Goal: Task Accomplishment & Management: Use online tool/utility

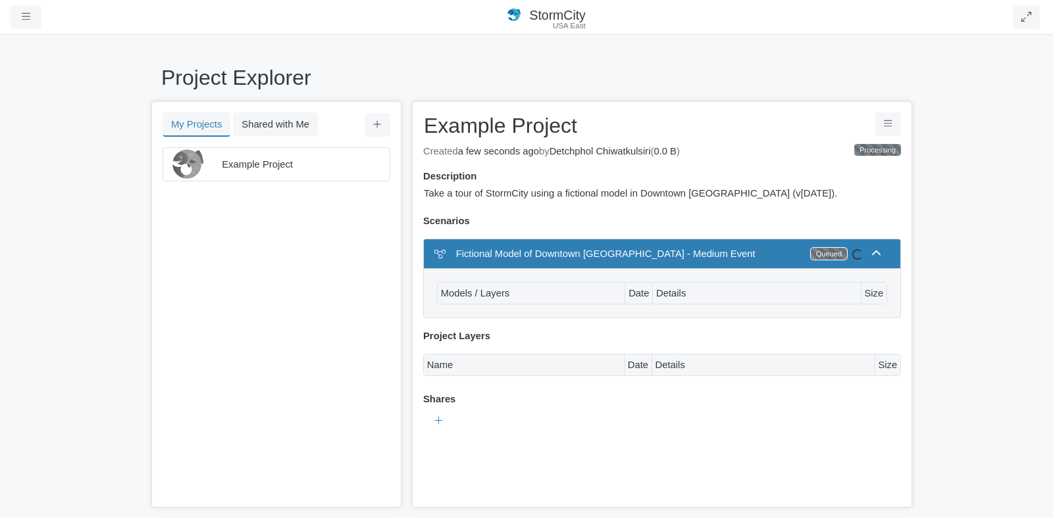
click at [824, 257] on div "Queued" at bounding box center [829, 254] width 36 height 12
click at [872, 256] on icon at bounding box center [876, 254] width 10 height 10
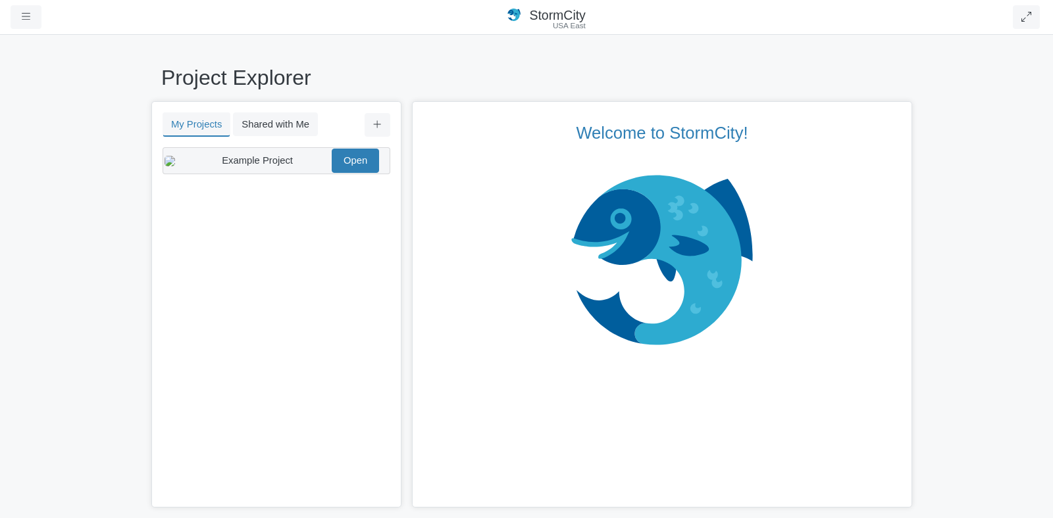
click at [290, 166] on span "Example Project" at bounding box center [257, 160] width 71 height 11
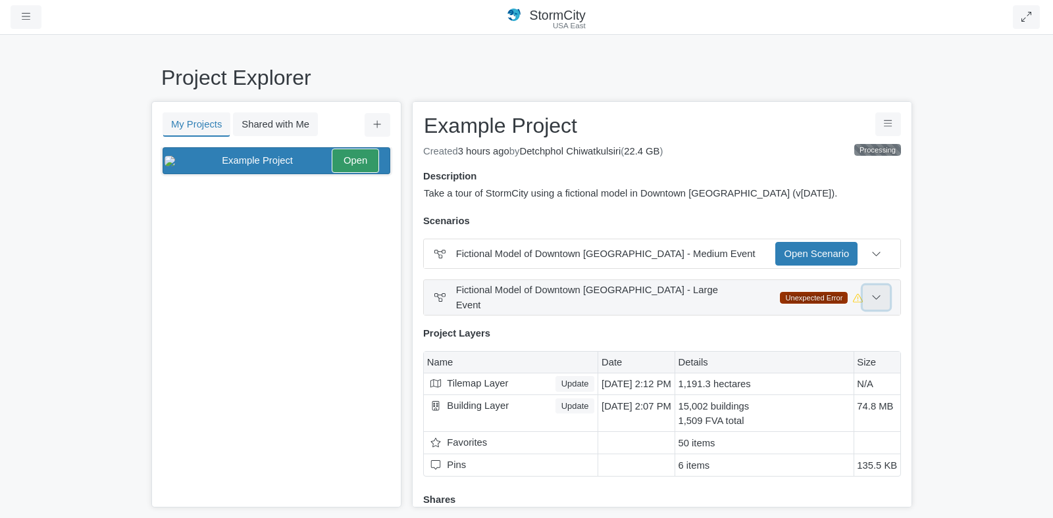
click at [881, 297] on button at bounding box center [876, 298] width 27 height 24
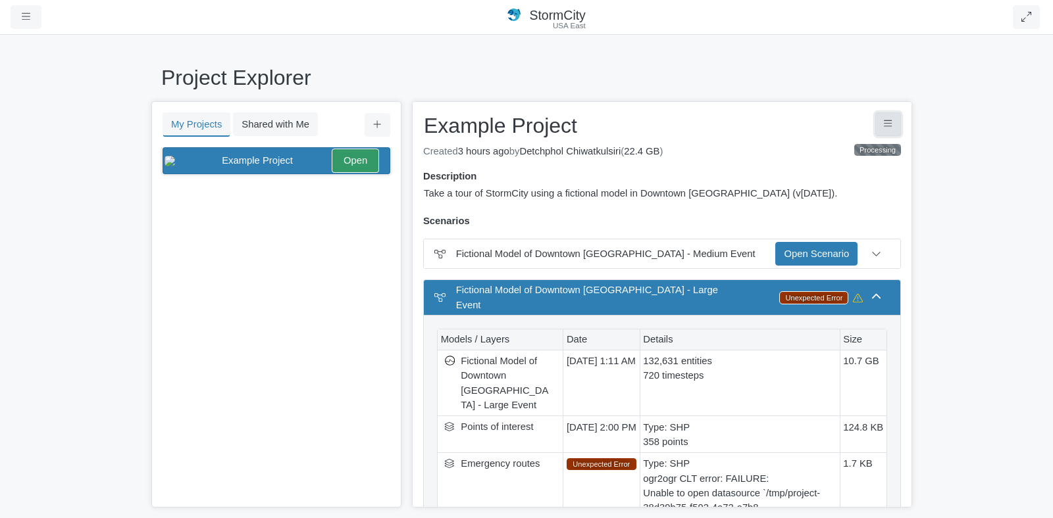
click at [884, 134] on button "Project Controls" at bounding box center [888, 125] width 26 height 24
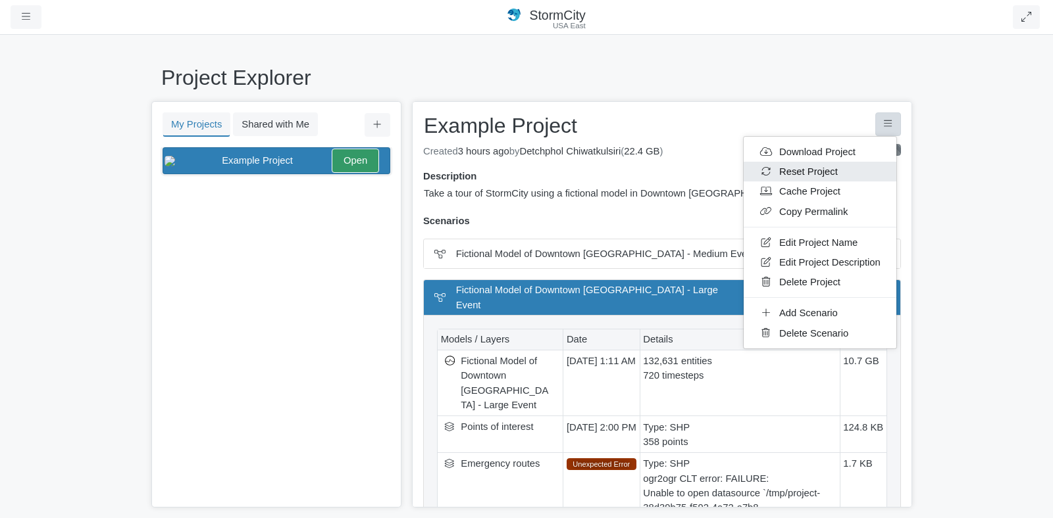
click at [829, 166] on link "Reset Project" at bounding box center [819, 172] width 153 height 20
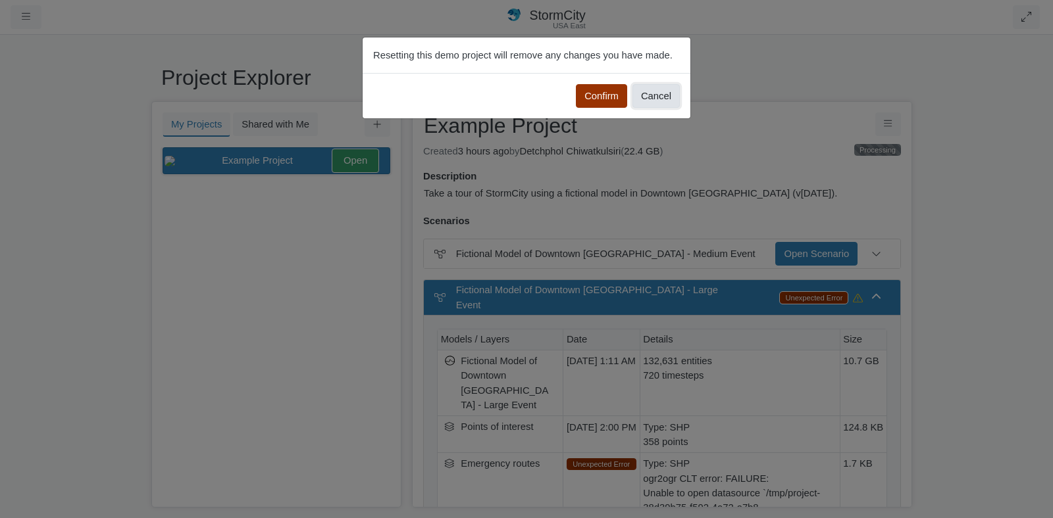
click at [647, 101] on button "Cancel" at bounding box center [655, 96] width 47 height 24
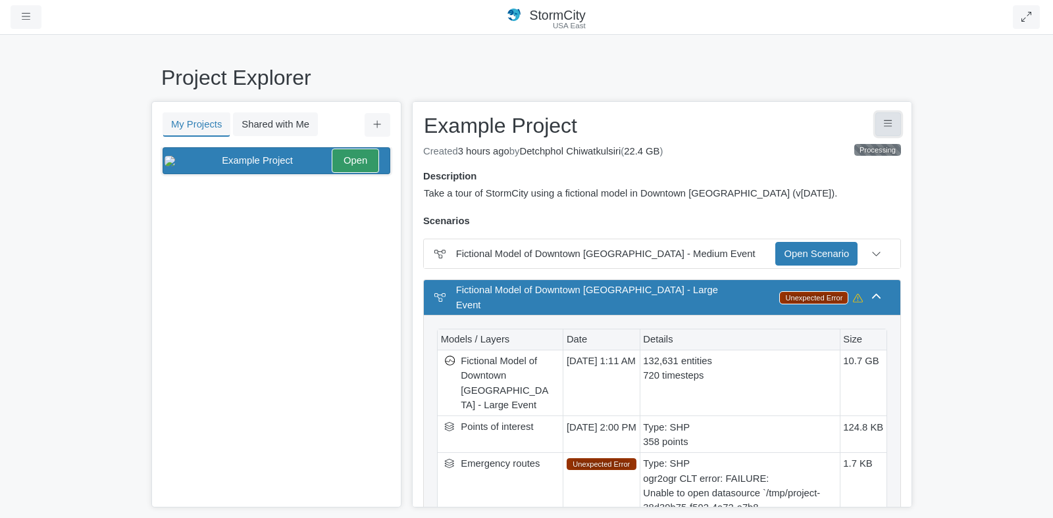
click at [879, 130] on button "Project Controls" at bounding box center [888, 125] width 26 height 24
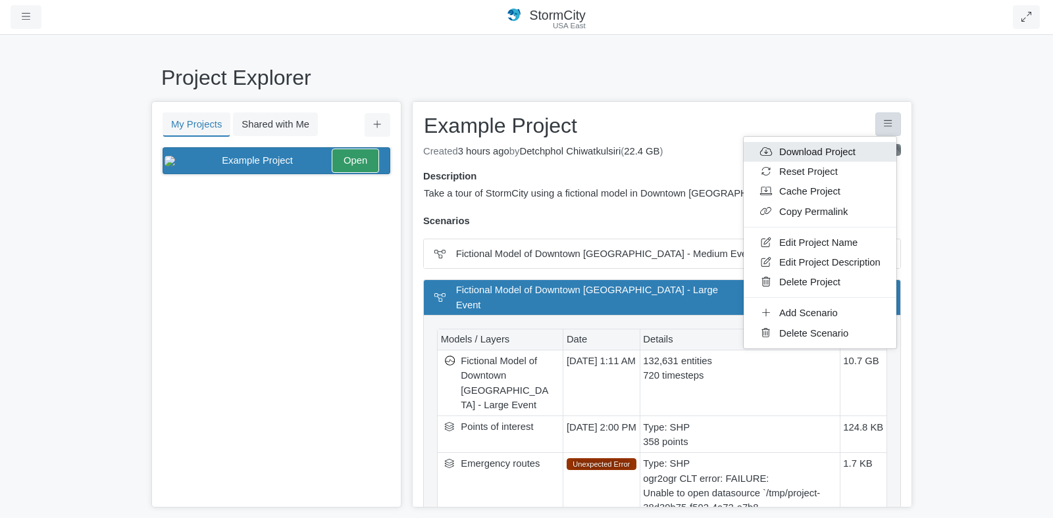
click at [814, 149] on link "Download Project" at bounding box center [819, 152] width 153 height 20
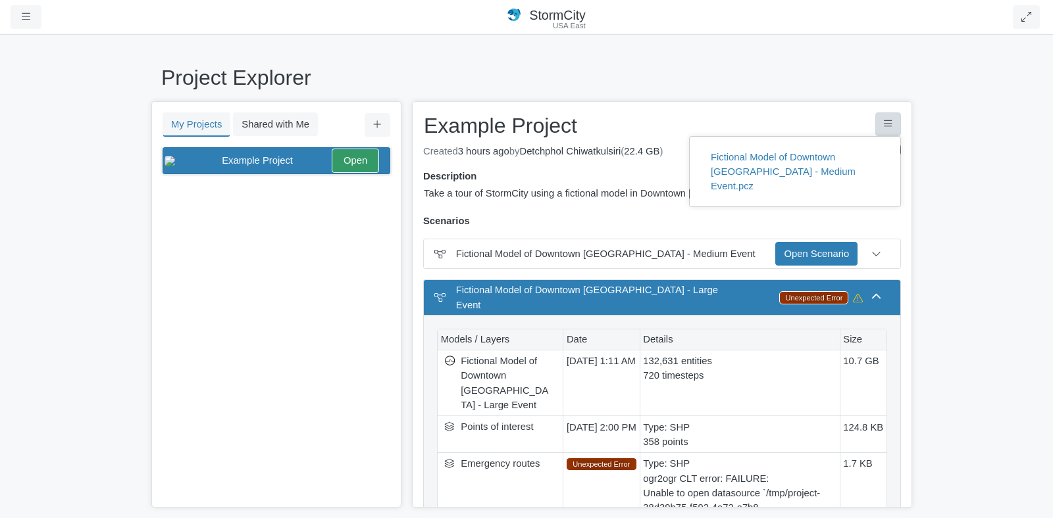
click at [893, 219] on div "Scenarios" at bounding box center [661, 221] width 497 height 14
click at [885, 129] on button "Project Controls" at bounding box center [888, 125] width 26 height 24
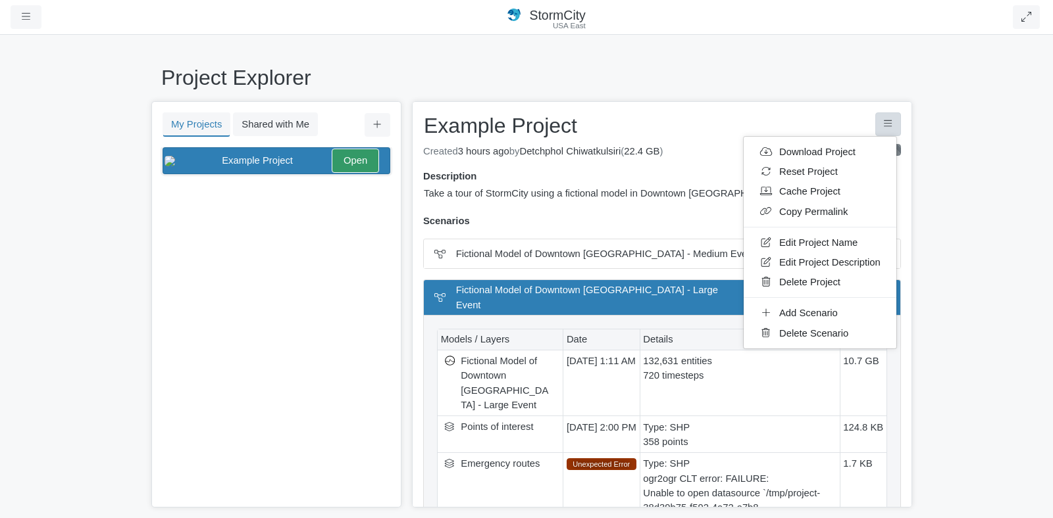
click at [951, 222] on div "Project Explorer My Projects Shared with Me Filter You don't currently have any…" at bounding box center [526, 276] width 1053 height 485
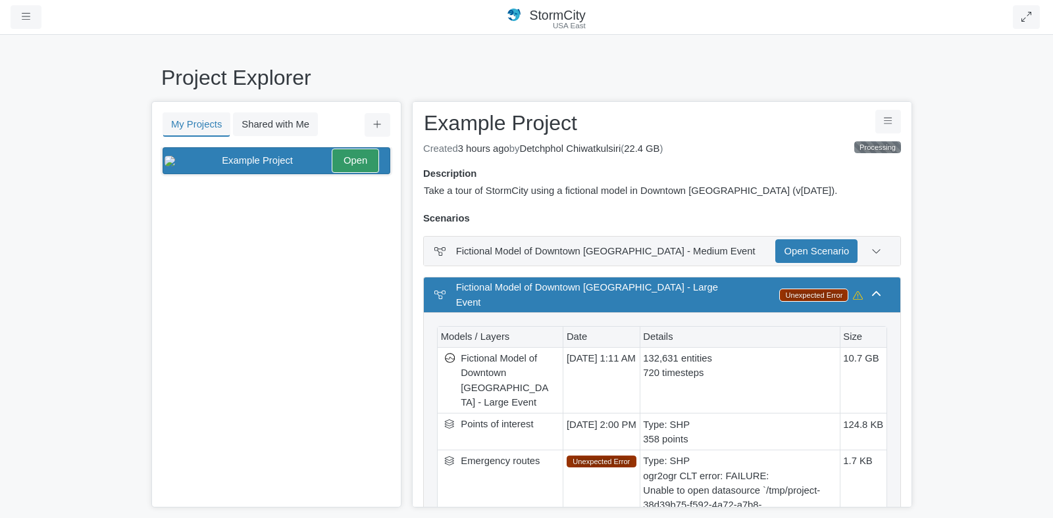
scroll to position [5, 0]
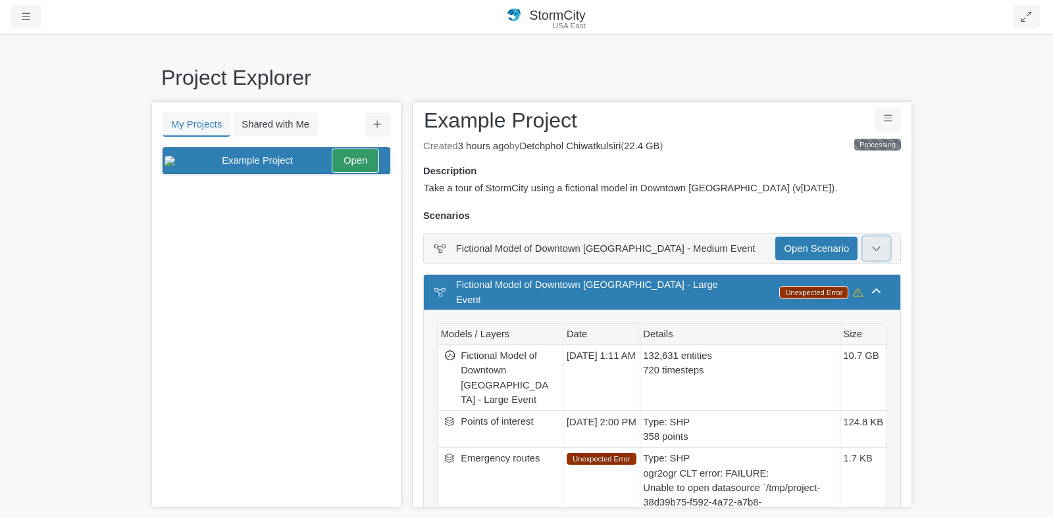
click at [878, 246] on button at bounding box center [876, 249] width 27 height 24
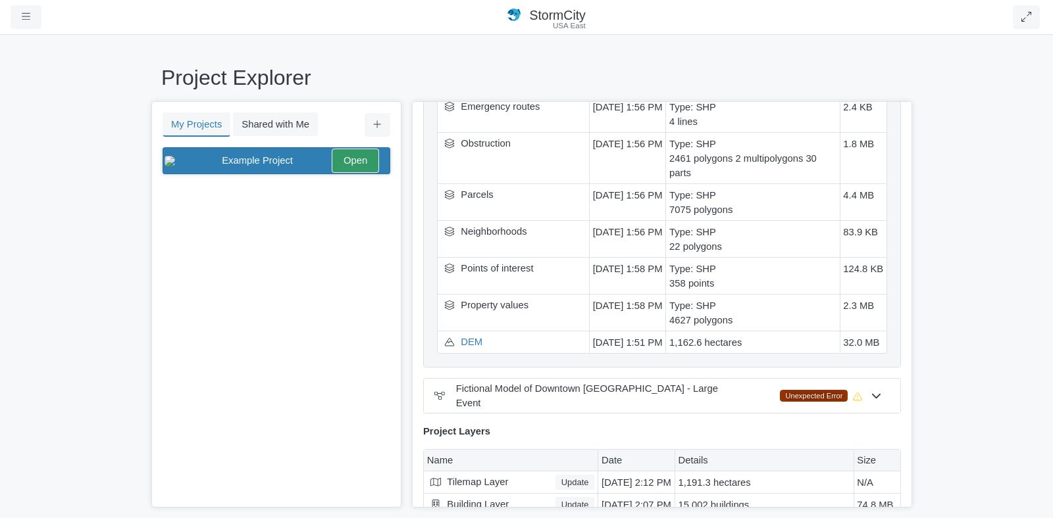
scroll to position [349, 0]
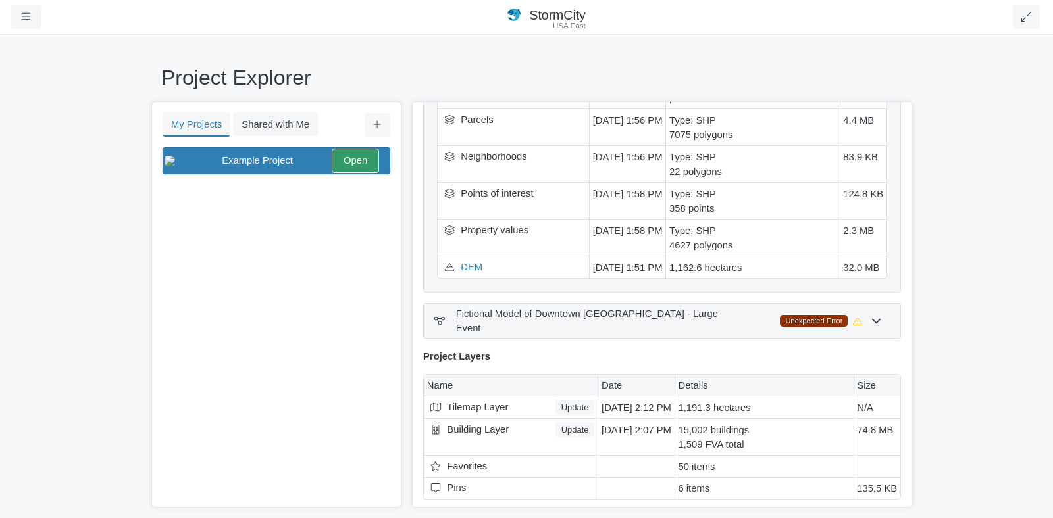
click at [853, 317] on icon at bounding box center [858, 322] width 10 height 10
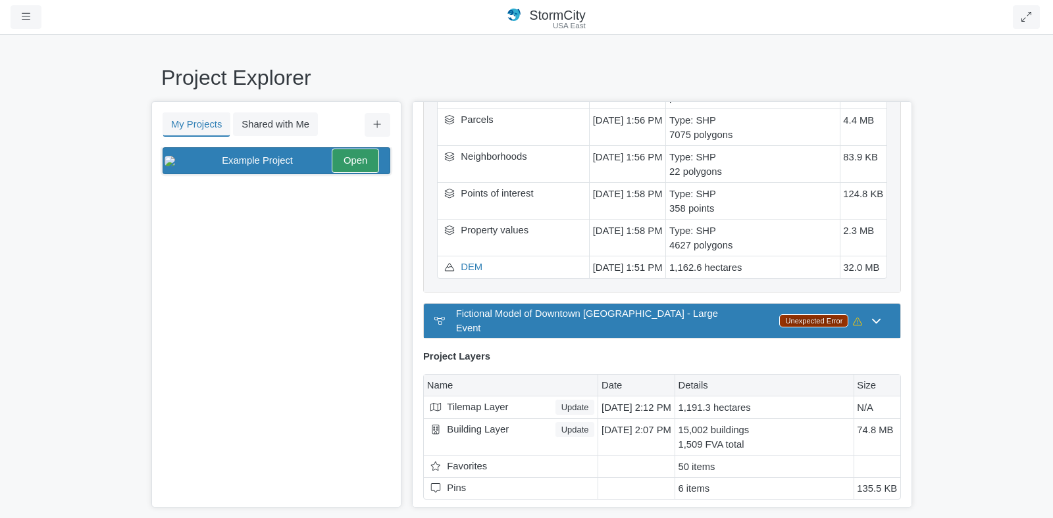
click at [830, 315] on div "Unexpected Error" at bounding box center [814, 321] width 68 height 12
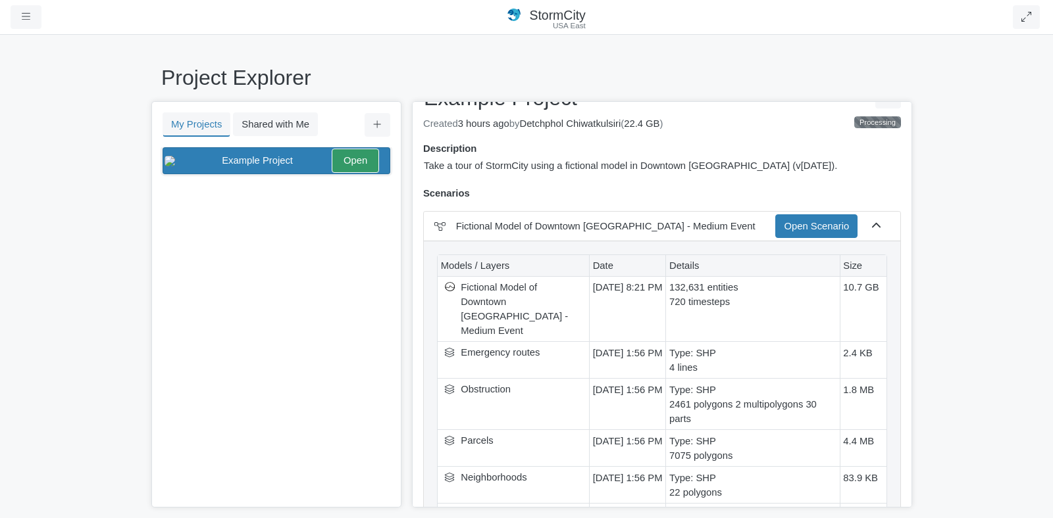
scroll to position [0, 0]
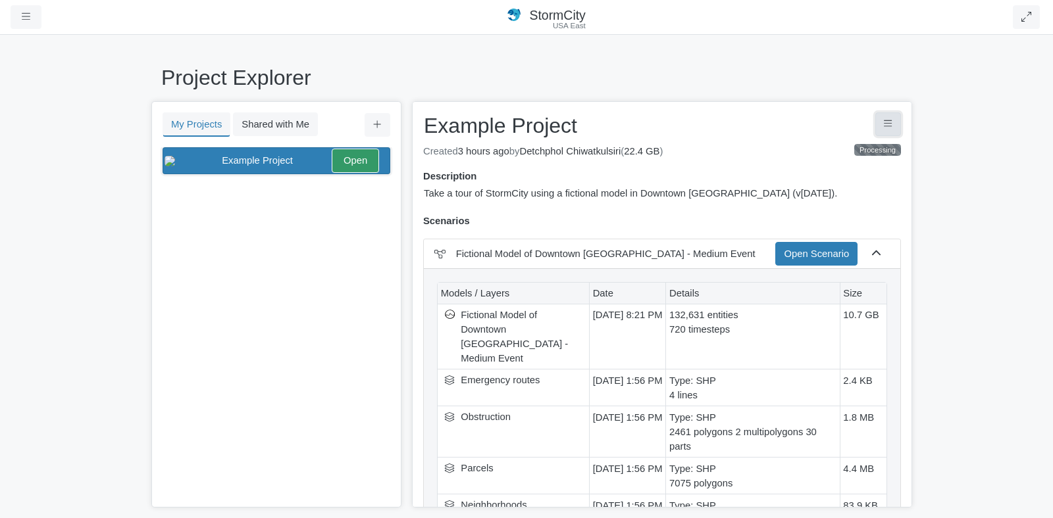
click at [880, 133] on button "Project Controls" at bounding box center [888, 125] width 26 height 24
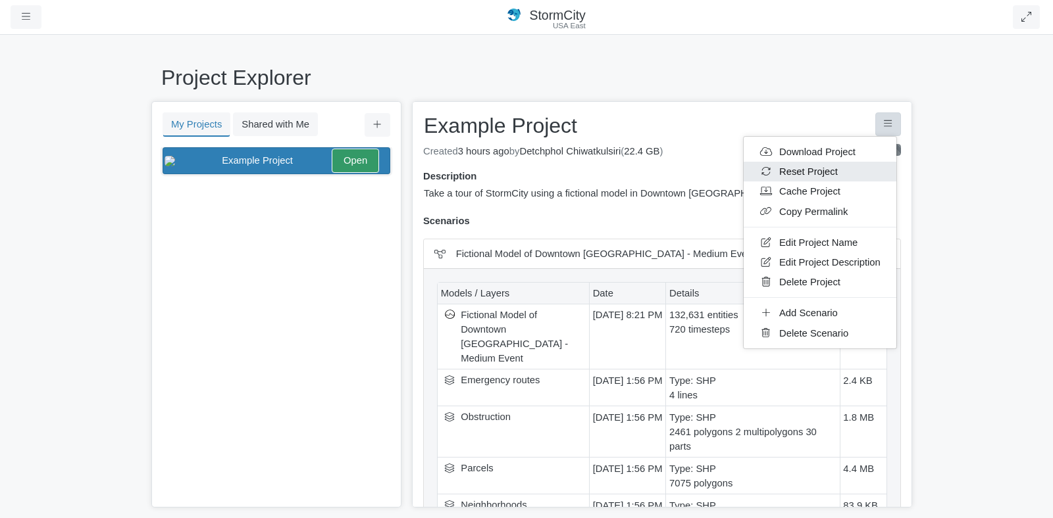
click at [830, 170] on link "Reset Project" at bounding box center [819, 172] width 153 height 20
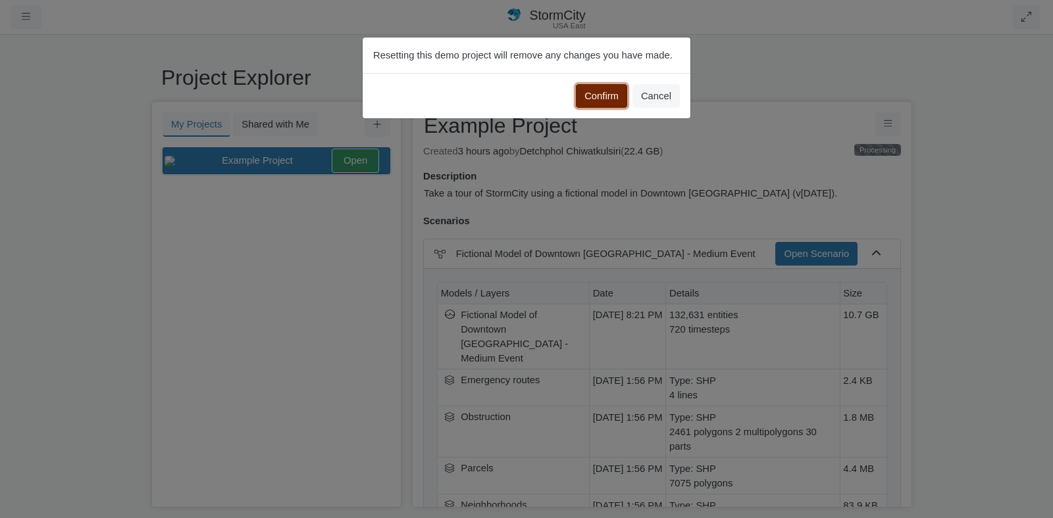
click at [613, 103] on button "Confirm" at bounding box center [601, 96] width 51 height 24
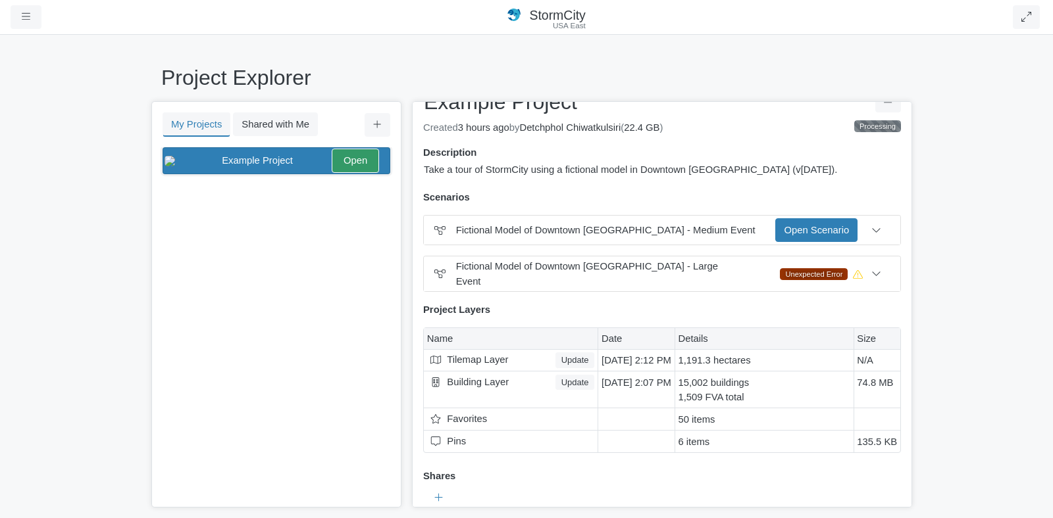
scroll to position [33, 0]
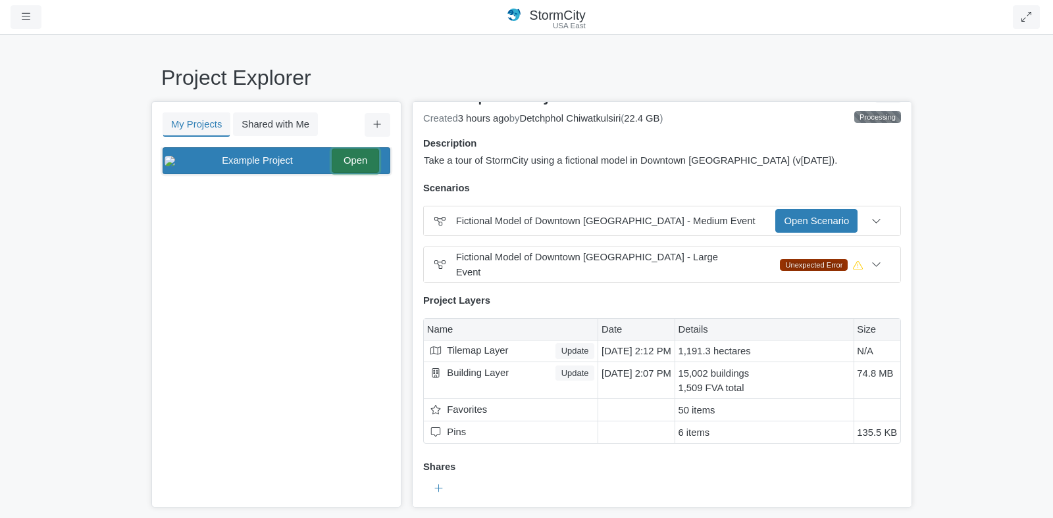
click at [355, 162] on link "Open" at bounding box center [355, 161] width 47 height 24
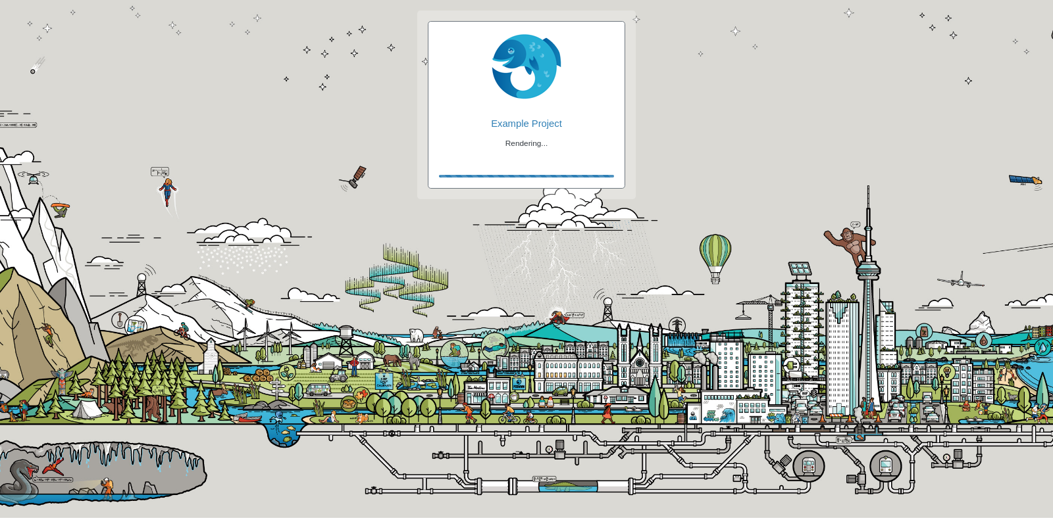
checkbox input "true"
checkbox input "false"
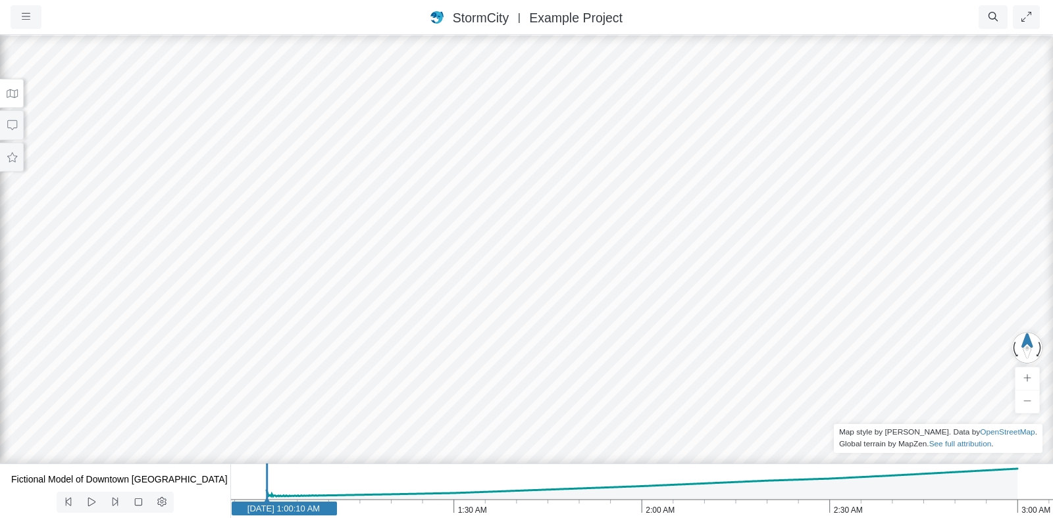
drag, startPoint x: 349, startPoint y: 303, endPoint x: 364, endPoint y: 284, distance: 24.8
click at [97, 495] on button at bounding box center [92, 502] width 24 height 21
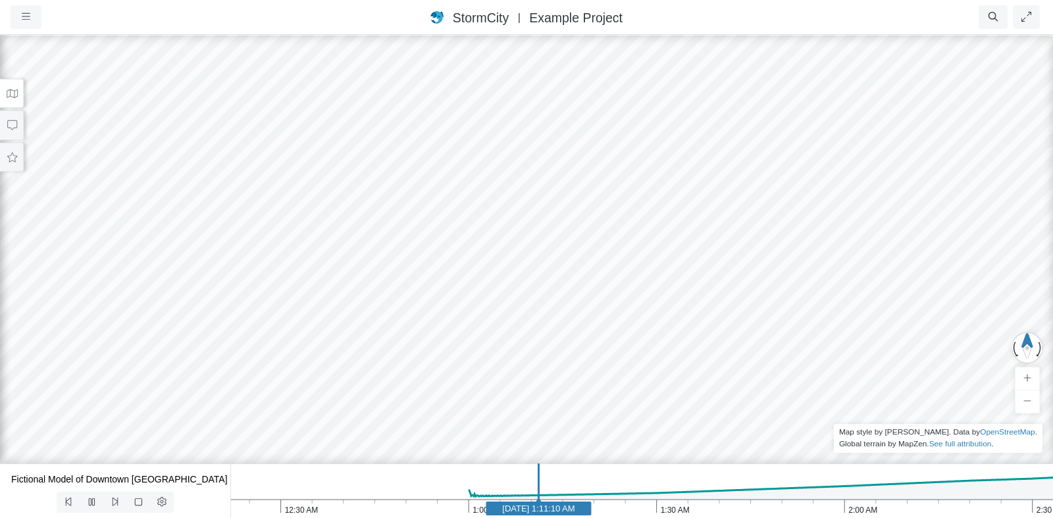
drag, startPoint x: 411, startPoint y: 494, endPoint x: 619, endPoint y: 490, distance: 208.6
click at [619, 490] on icon "2:30 AM 2:00 AM 1:30 AM 1:00 AM 12:30 AM Jan 1, 2020 1:11:10 AM" at bounding box center [641, 491] width 822 height 55
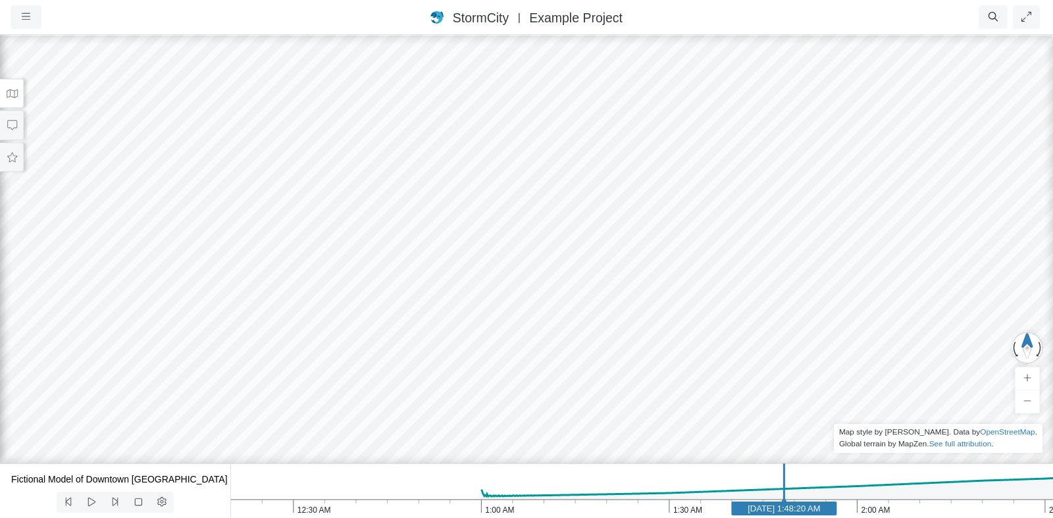
drag, startPoint x: 557, startPoint y: 492, endPoint x: 930, endPoint y: 482, distance: 373.2
click at [784, 482] on line at bounding box center [784, 488] width 0 height 49
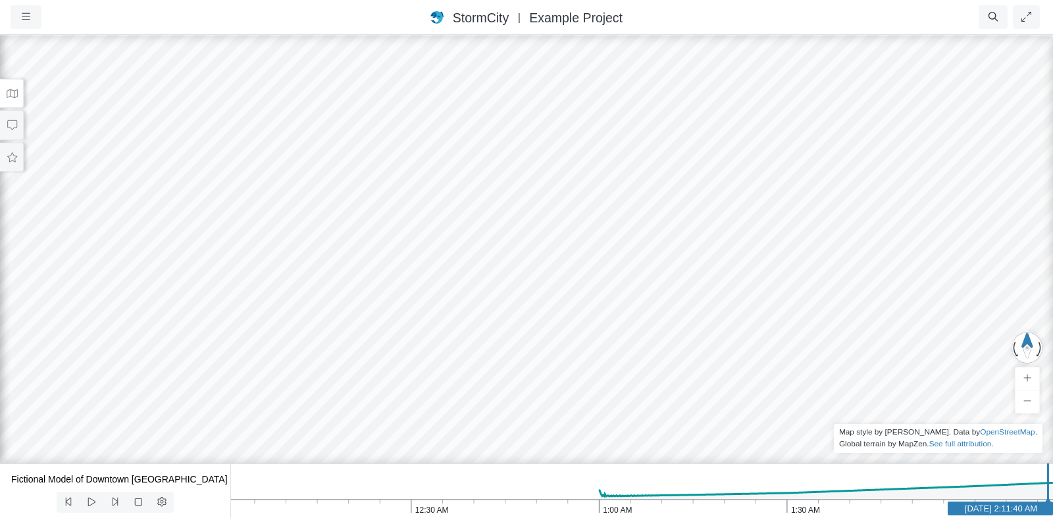
click at [1047, 482] on line at bounding box center [1047, 488] width 0 height 49
click at [22, 12] on icon "button" at bounding box center [26, 17] width 9 height 10
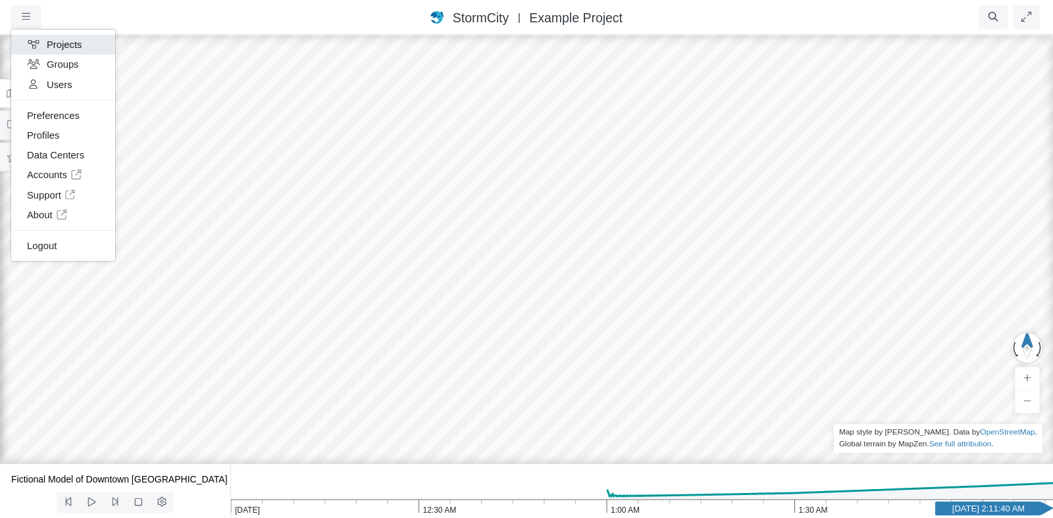
click at [72, 48] on link "Projects" at bounding box center [63, 45] width 104 height 20
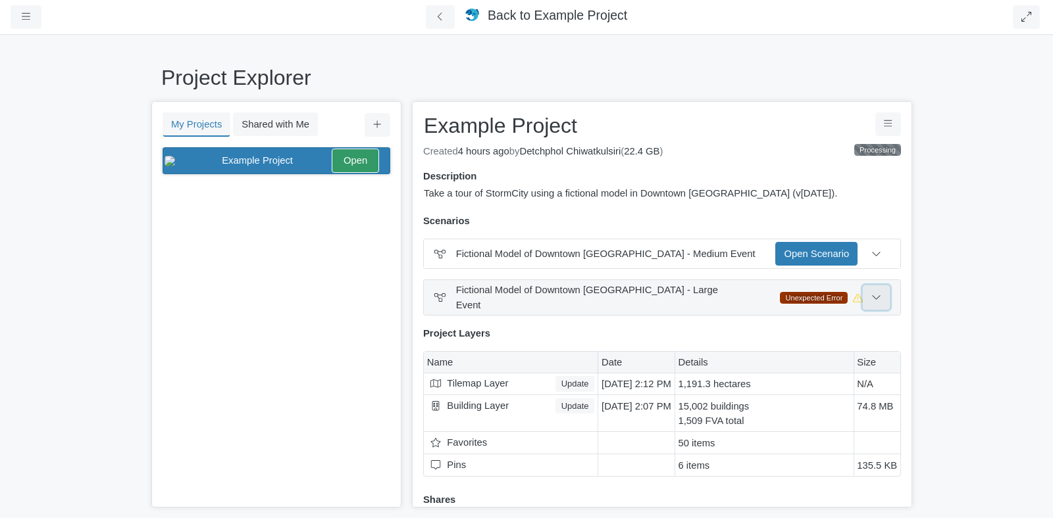
click at [864, 297] on button at bounding box center [876, 298] width 27 height 24
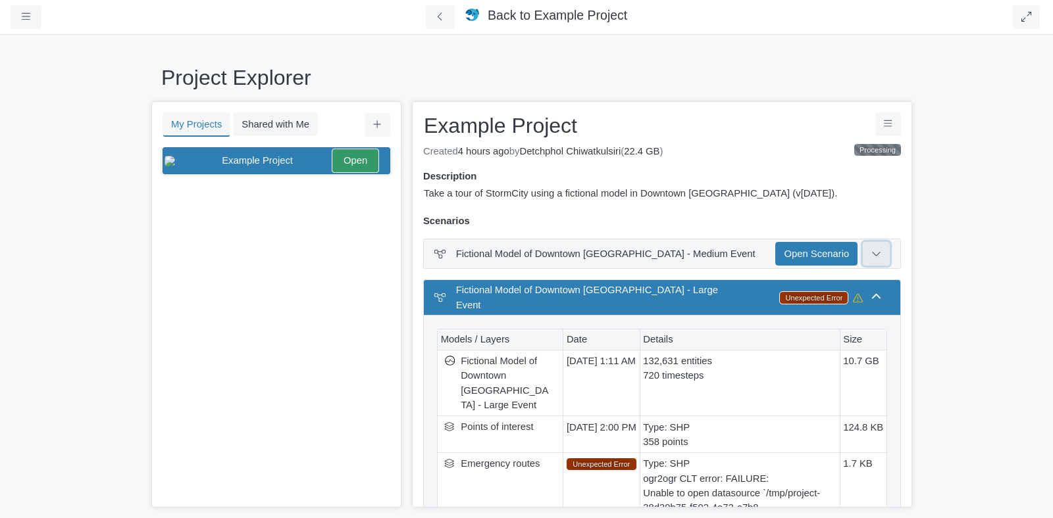
click at [869, 262] on button at bounding box center [876, 254] width 27 height 24
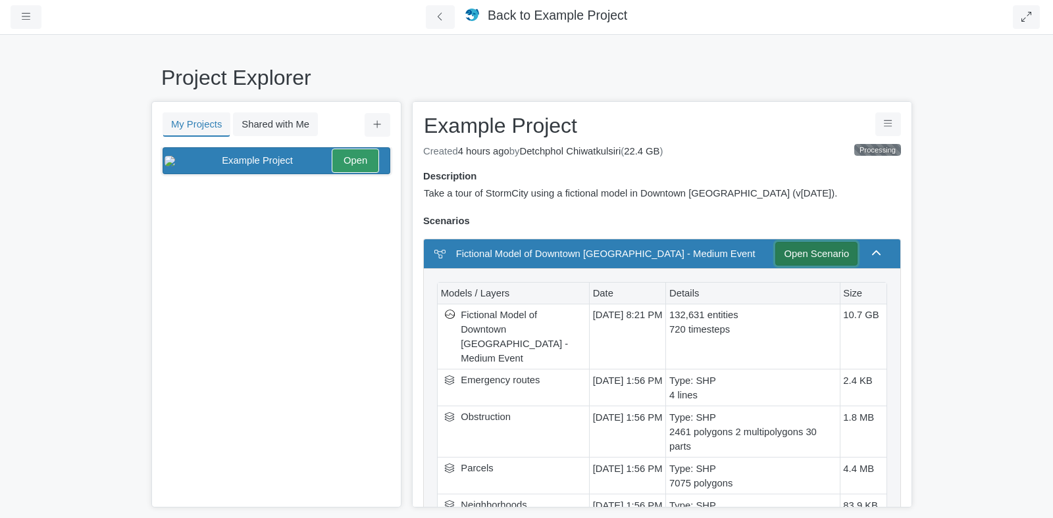
click at [811, 257] on link "Open Scenario" at bounding box center [816, 254] width 82 height 24
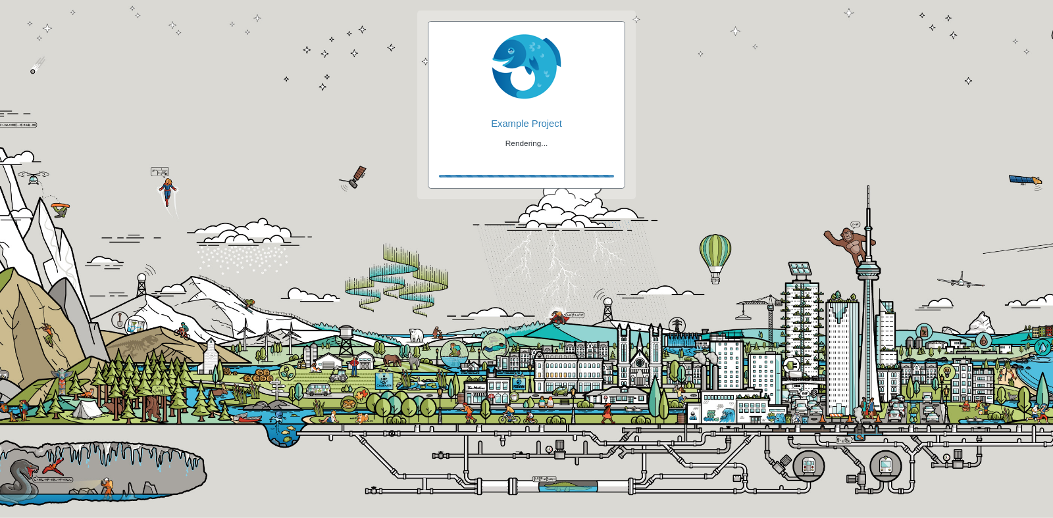
checkbox input "true"
checkbox input "false"
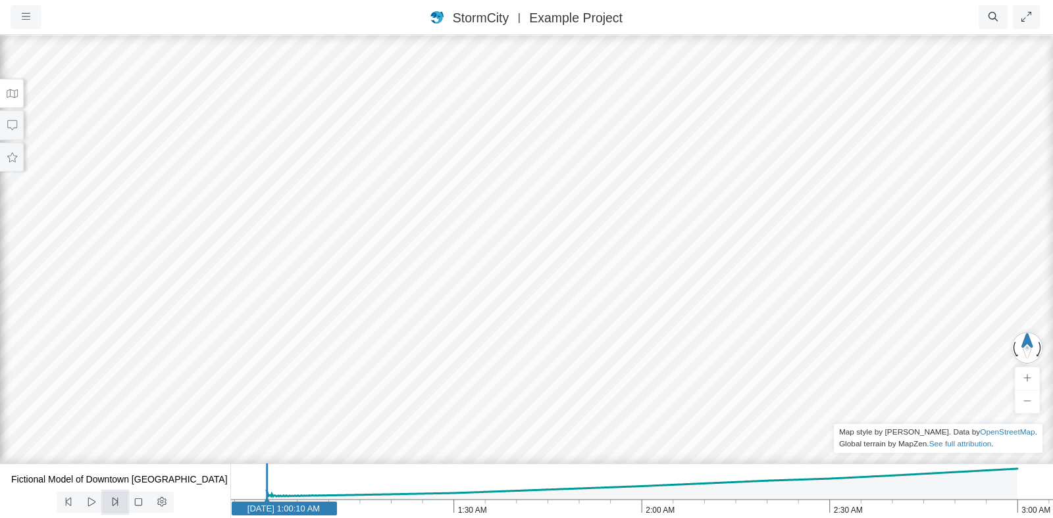
click at [110, 500] on icon at bounding box center [115, 502] width 13 height 10
drag, startPoint x: 270, startPoint y: 483, endPoint x: 859, endPoint y: 505, distance: 589.2
click at [859, 505] on icon "3:00 AM 2:30 AM 2:00 AM 1:30 AM 1:00 AM Jan 1, 2020 2:34:10 AM" at bounding box center [641, 491] width 822 height 55
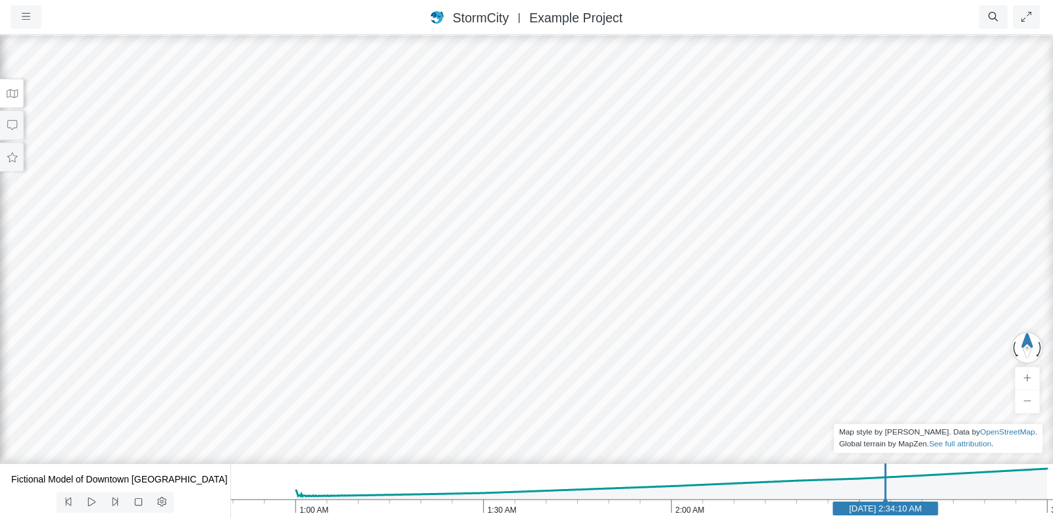
drag, startPoint x: 857, startPoint y: 494, endPoint x: 947, endPoint y: 492, distance: 90.2
click at [885, 492] on line at bounding box center [885, 488] width 0 height 49
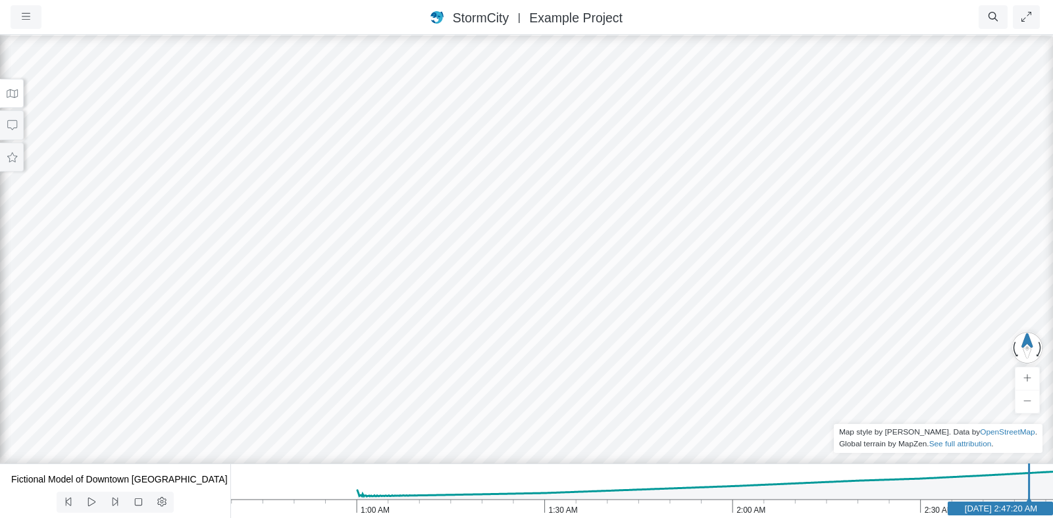
drag, startPoint x: 997, startPoint y: 487, endPoint x: 1027, endPoint y: 484, distance: 30.4
click at [1029, 484] on line at bounding box center [1029, 488] width 0 height 49
click at [162, 496] on button at bounding box center [162, 502] width 24 height 21
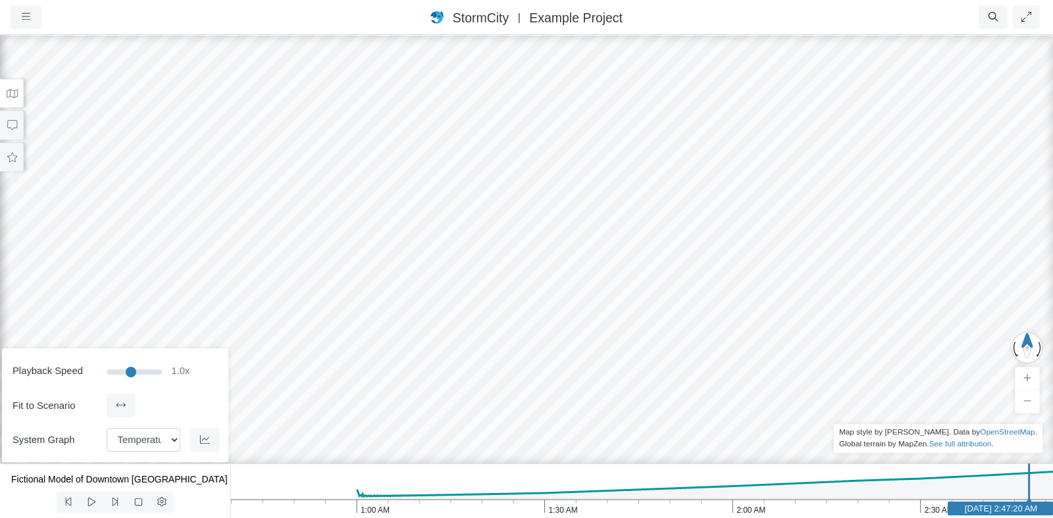
click at [207, 500] on div at bounding box center [115, 503] width 230 height 32
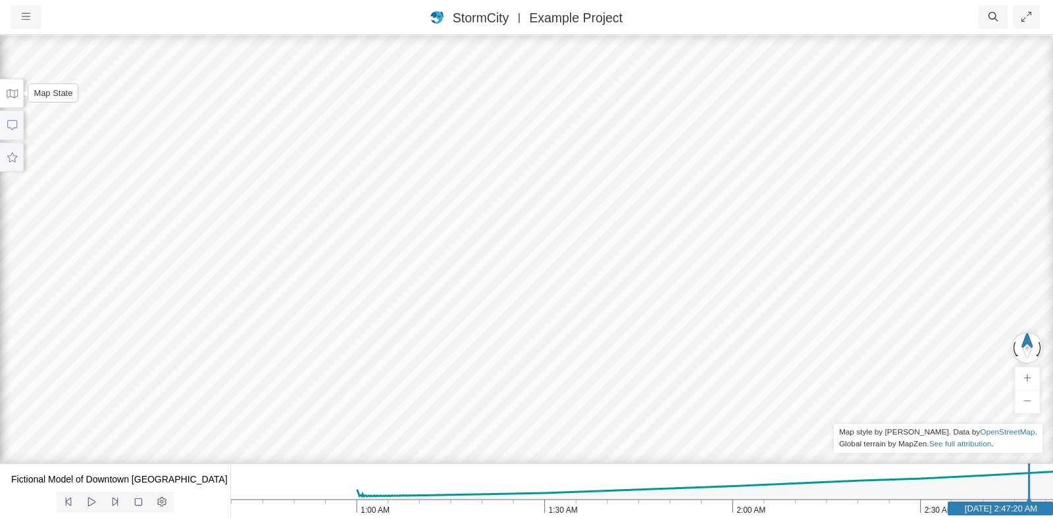
click at [13, 97] on icon at bounding box center [12, 93] width 11 height 9
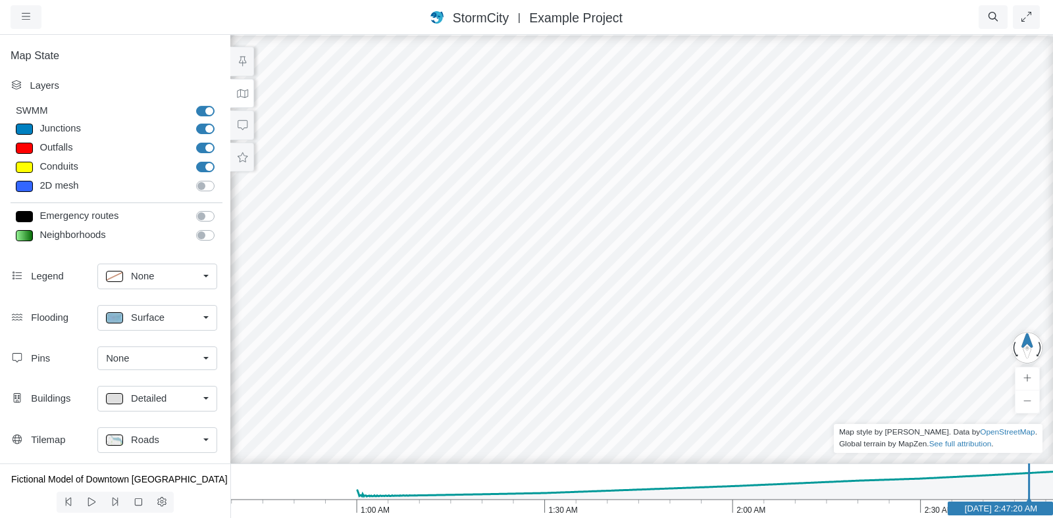
drag, startPoint x: 507, startPoint y: 309, endPoint x: 559, endPoint y: 263, distance: 68.5
click at [147, 315] on span "Surface" at bounding box center [148, 318] width 34 height 14
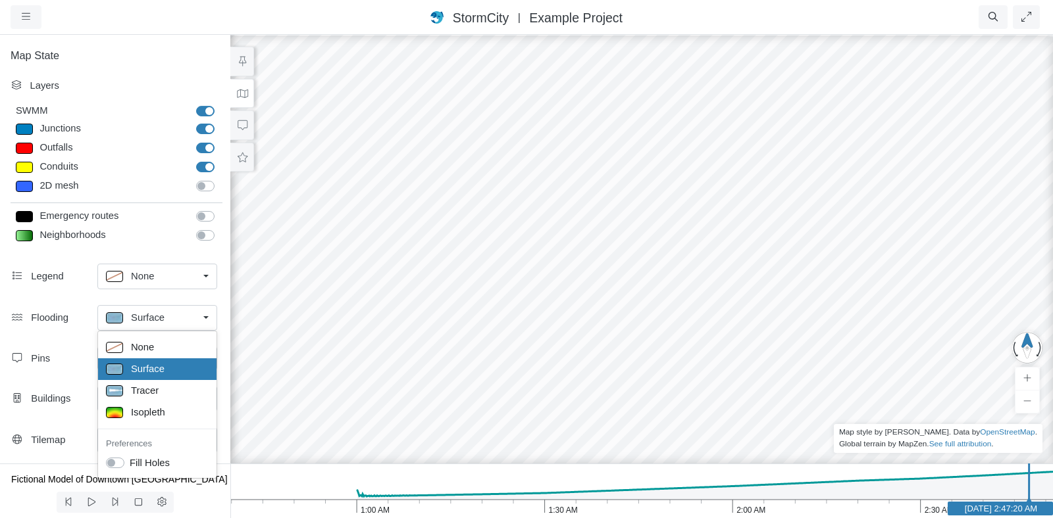
click at [148, 315] on span "Surface" at bounding box center [148, 318] width 34 height 14
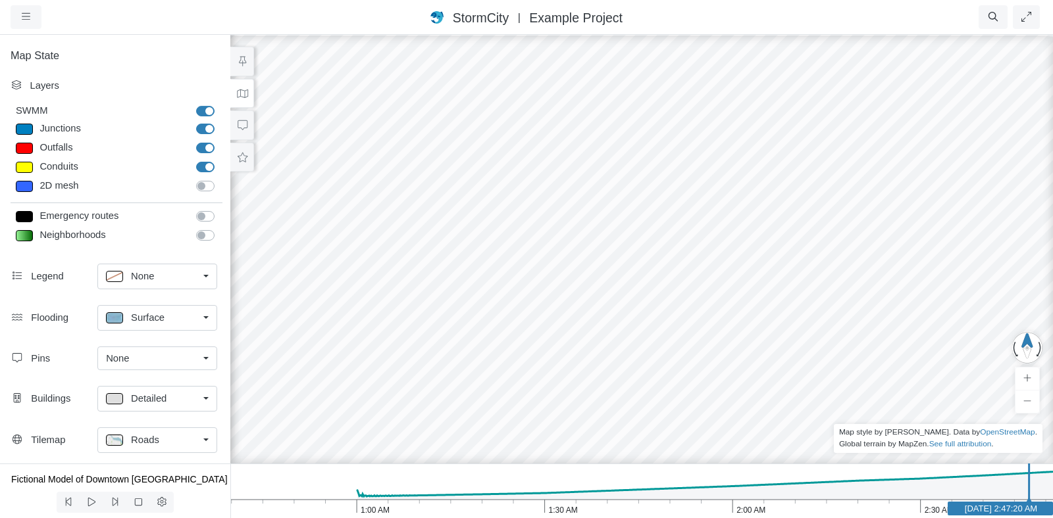
click at [148, 315] on span "Surface" at bounding box center [148, 318] width 34 height 14
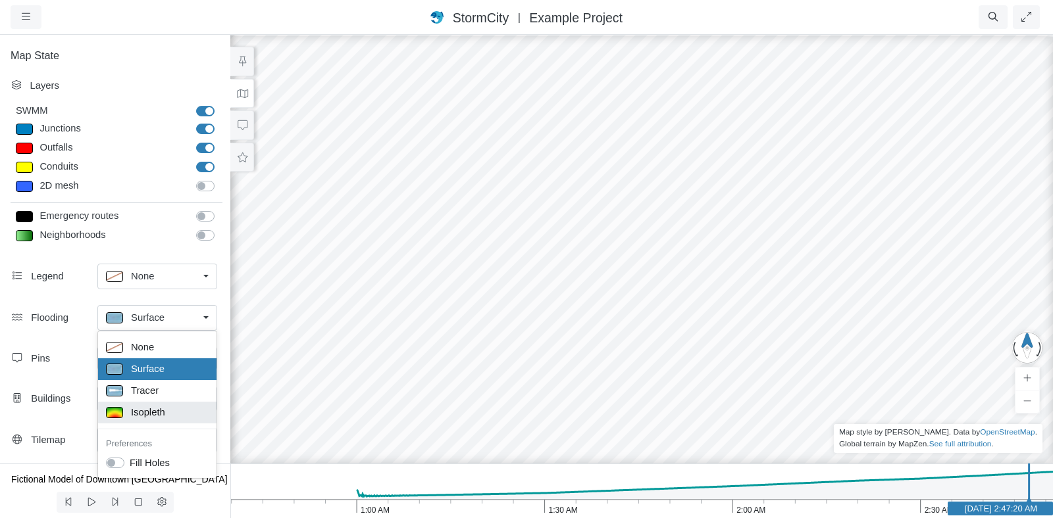
click at [153, 411] on span "Isopleth" at bounding box center [148, 412] width 34 height 14
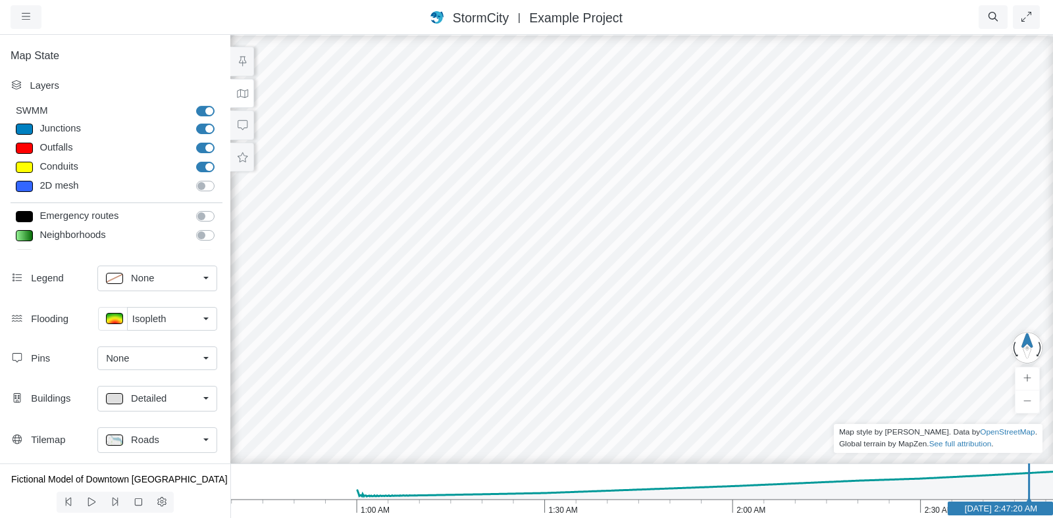
click at [39, 84] on div "Layers" at bounding box center [124, 85] width 188 height 14
click at [11, 21] on button "button" at bounding box center [26, 17] width 31 height 24
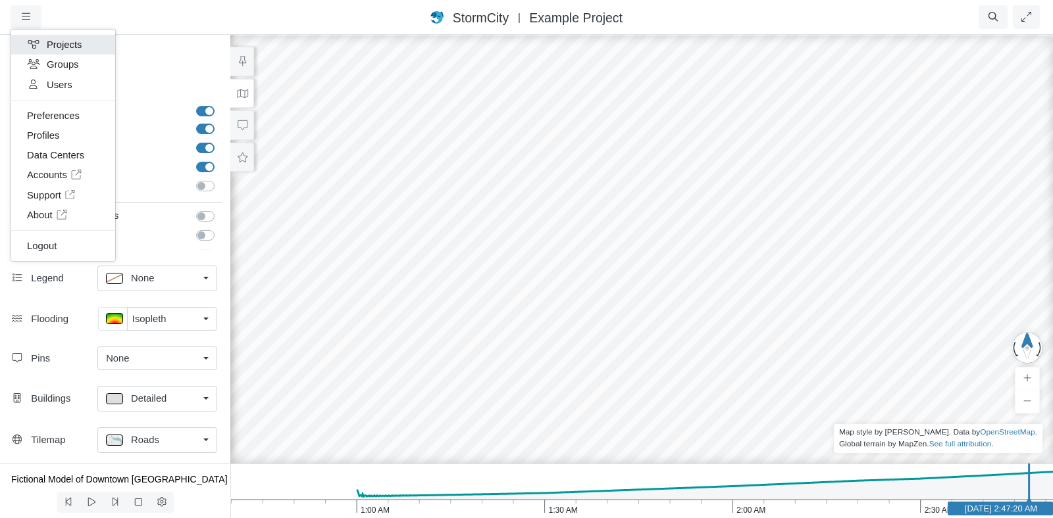
click at [70, 46] on link "Projects" at bounding box center [63, 45] width 104 height 20
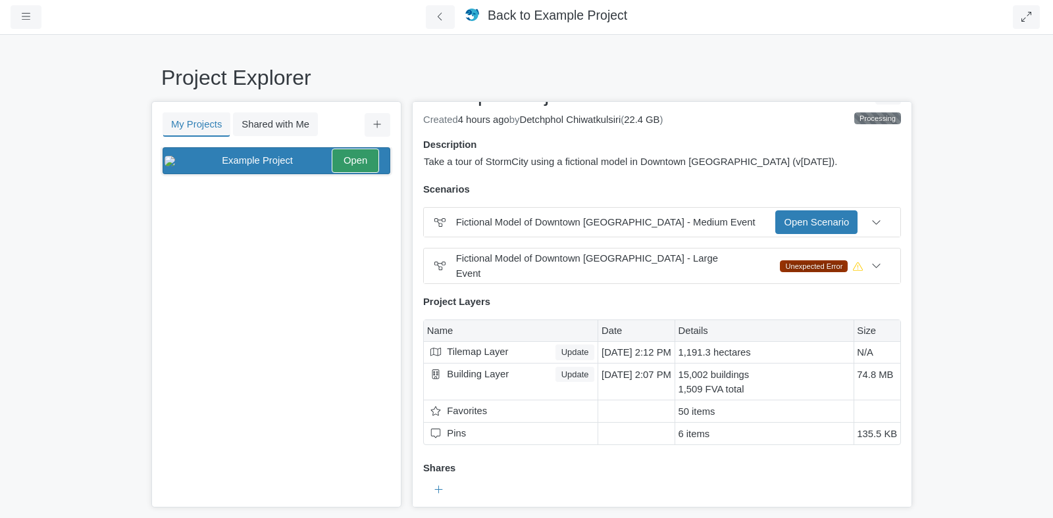
scroll to position [33, 0]
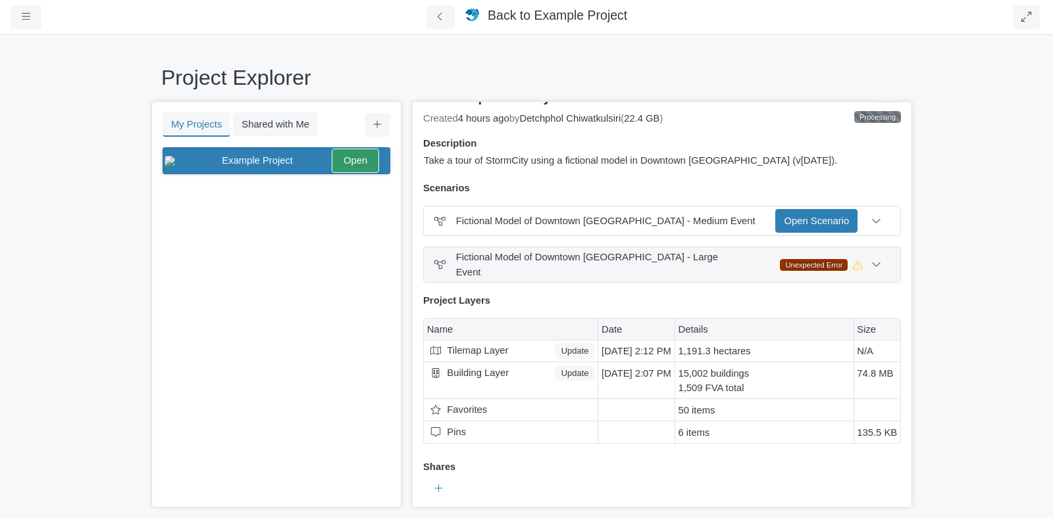
click at [802, 259] on div "Unexpected Error" at bounding box center [814, 265] width 68 height 12
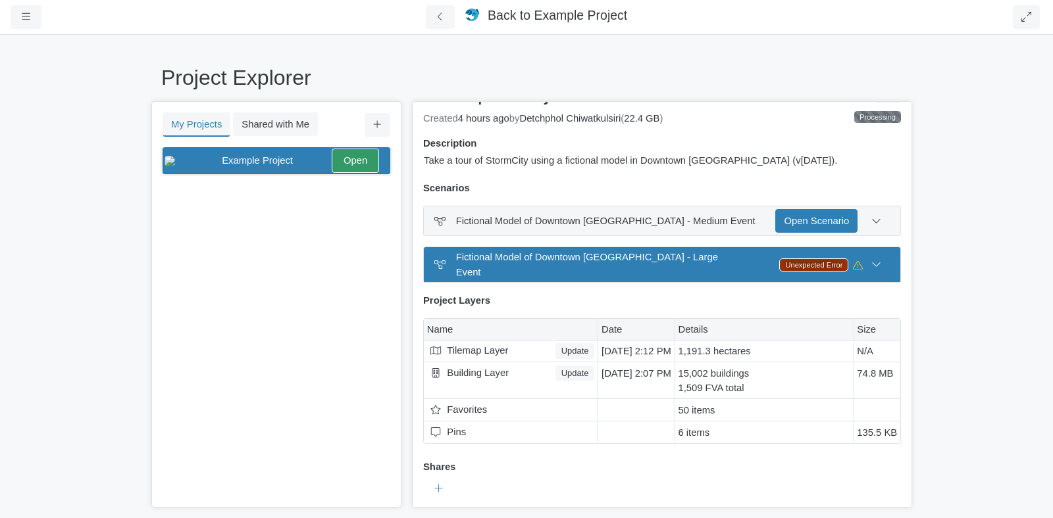
click at [545, 221] on span "Fictional Model of Downtown [GEOGRAPHIC_DATA] - Medium Event" at bounding box center [605, 221] width 299 height 11
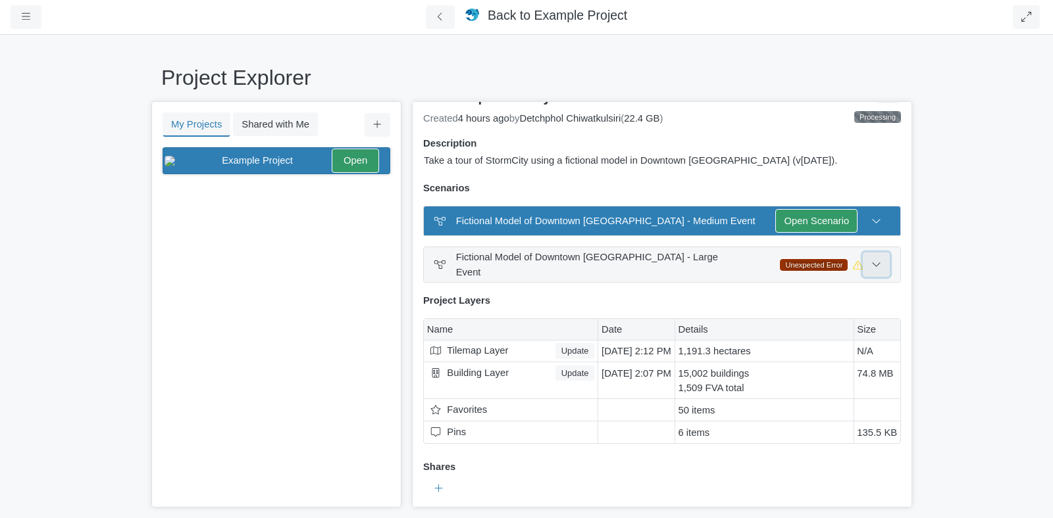
click at [872, 263] on icon at bounding box center [876, 265] width 8 height 4
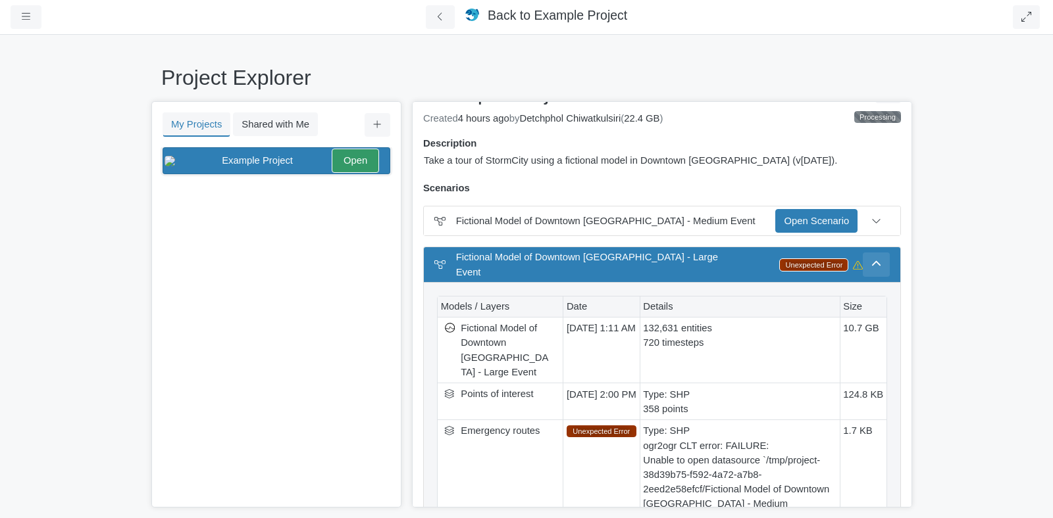
click at [871, 249] on div "Fictional Model of Downtown Vancouver - Large Event Unexpected Error" at bounding box center [662, 264] width 476 height 34
click at [872, 253] on button at bounding box center [876, 265] width 27 height 24
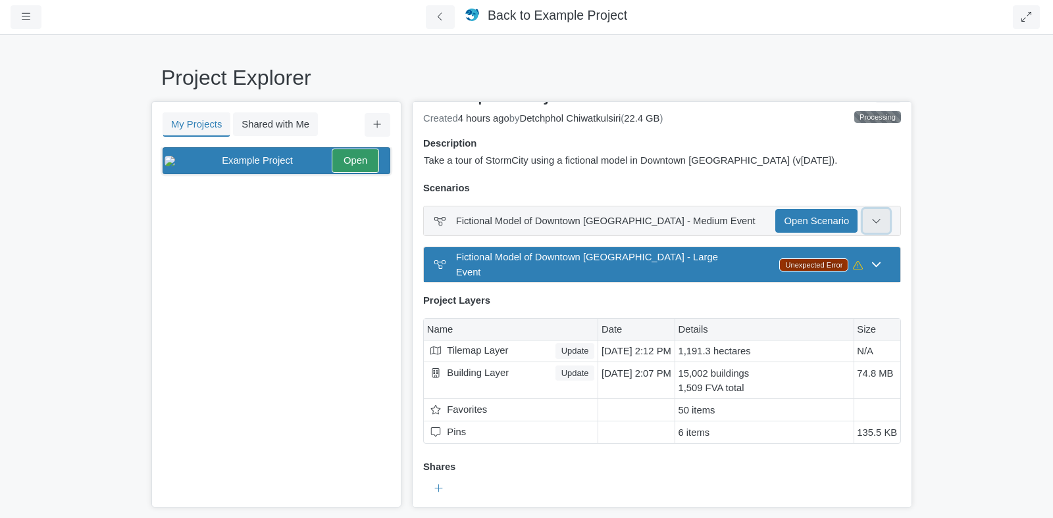
click at [873, 225] on icon at bounding box center [876, 221] width 10 height 10
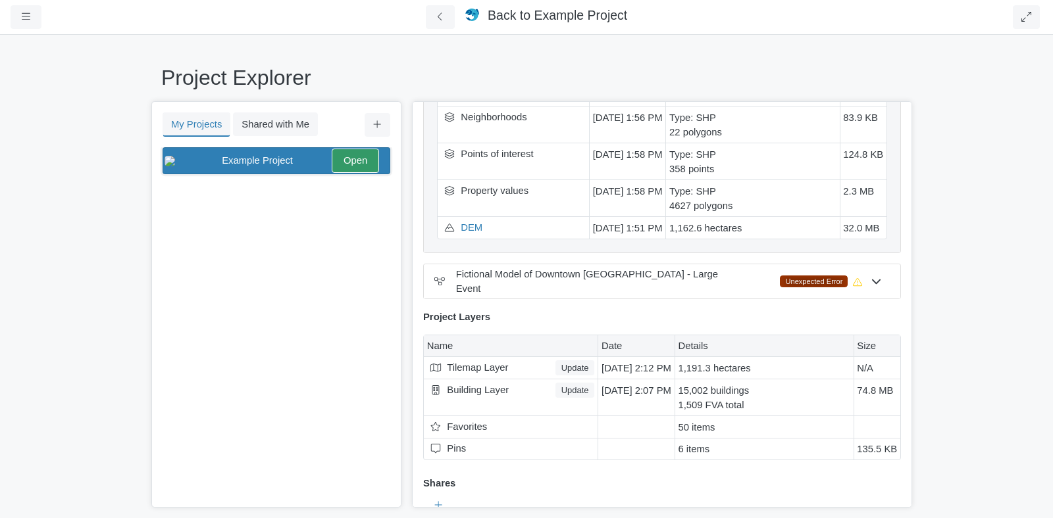
scroll to position [0, 0]
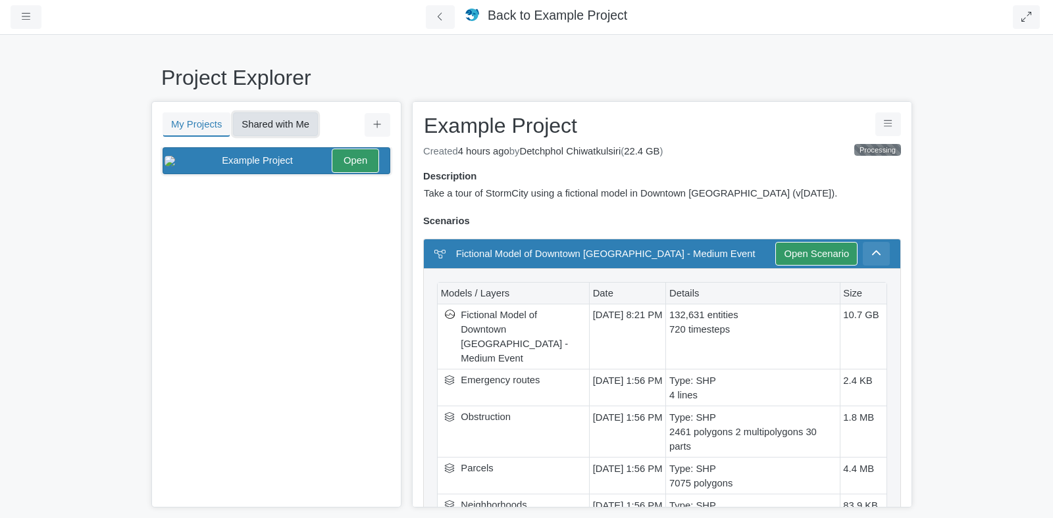
click at [273, 125] on button "Shared with Me" at bounding box center [275, 125] width 85 height 24
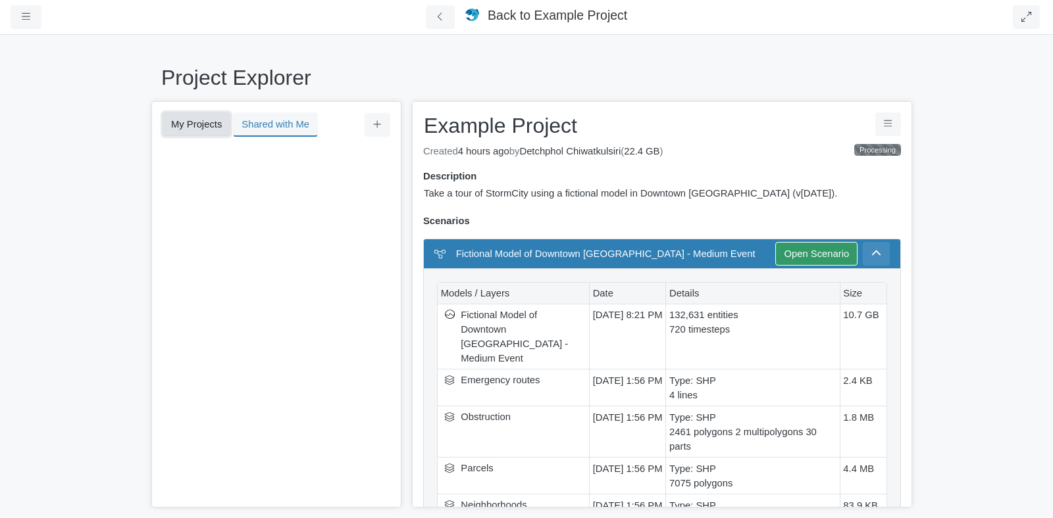
click at [197, 122] on button "My Projects" at bounding box center [197, 125] width 68 height 24
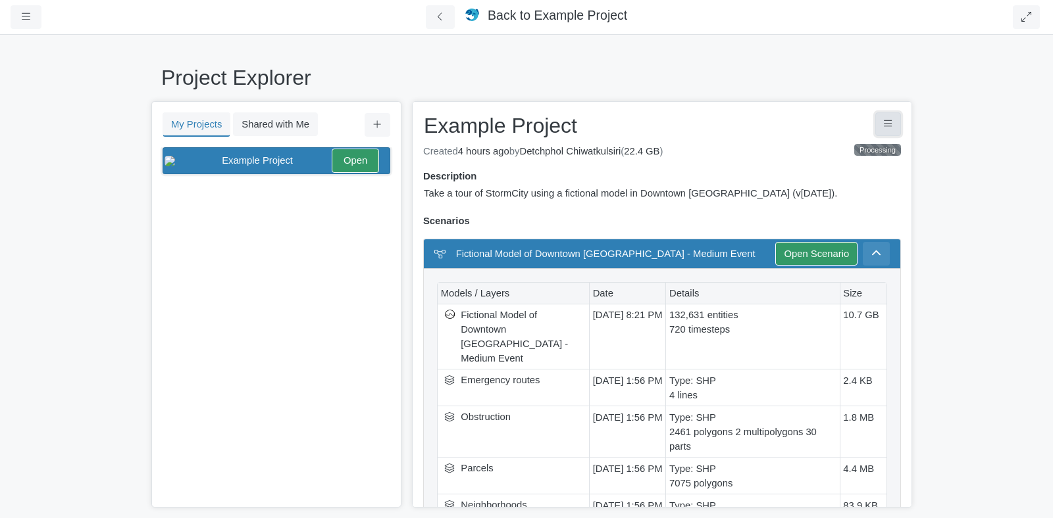
click at [875, 126] on button "Project Controls" at bounding box center [888, 125] width 26 height 24
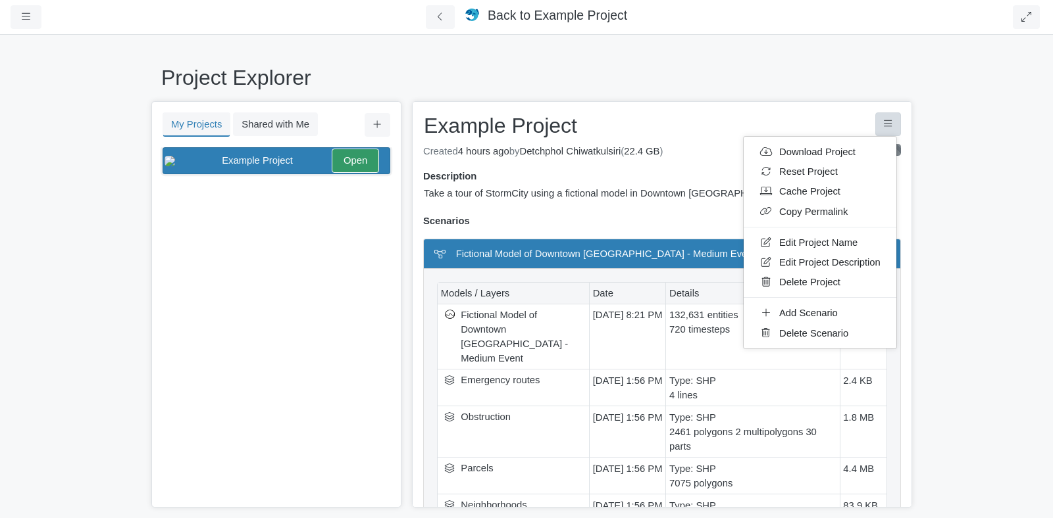
click at [662, 176] on div "Description" at bounding box center [661, 176] width 497 height 14
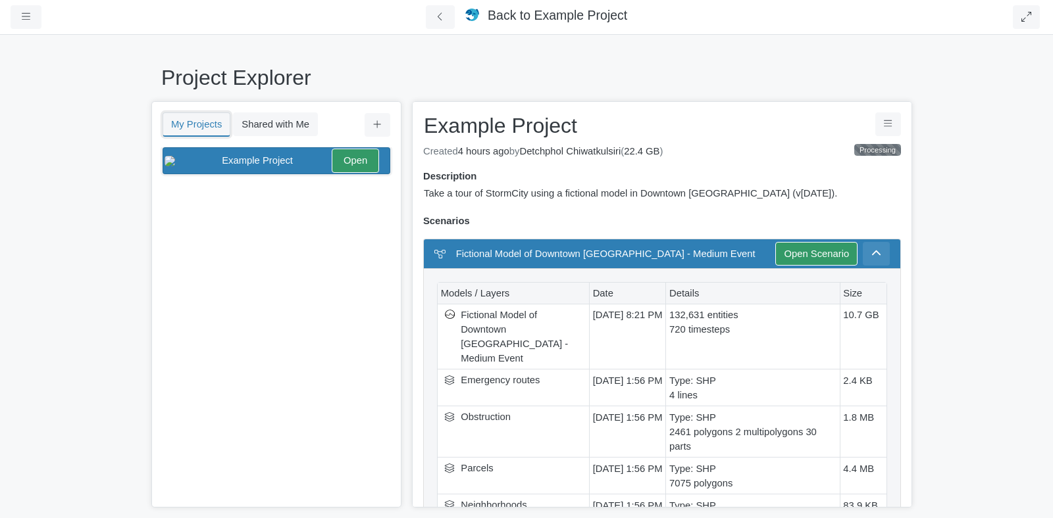
click at [199, 120] on button "My Projects" at bounding box center [197, 125] width 68 height 24
click at [380, 126] on icon at bounding box center [377, 125] width 9 height 10
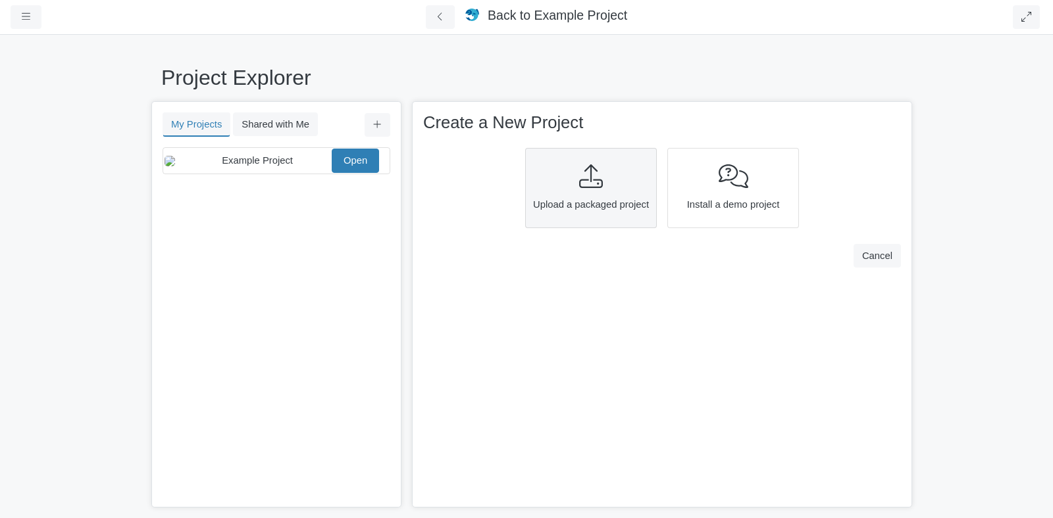
click at [608, 201] on span "Upload a packaged project" at bounding box center [591, 204] width 122 height 14
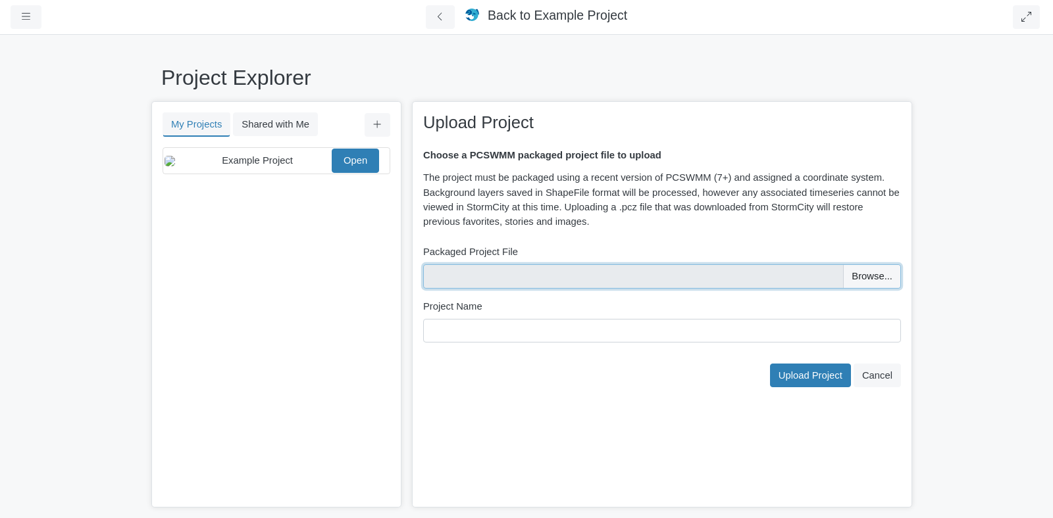
click at [886, 280] on input "file" at bounding box center [662, 276] width 478 height 24
type input "C:\fakepath\Site2 (1).pcz"
type input "Site2 (1)"
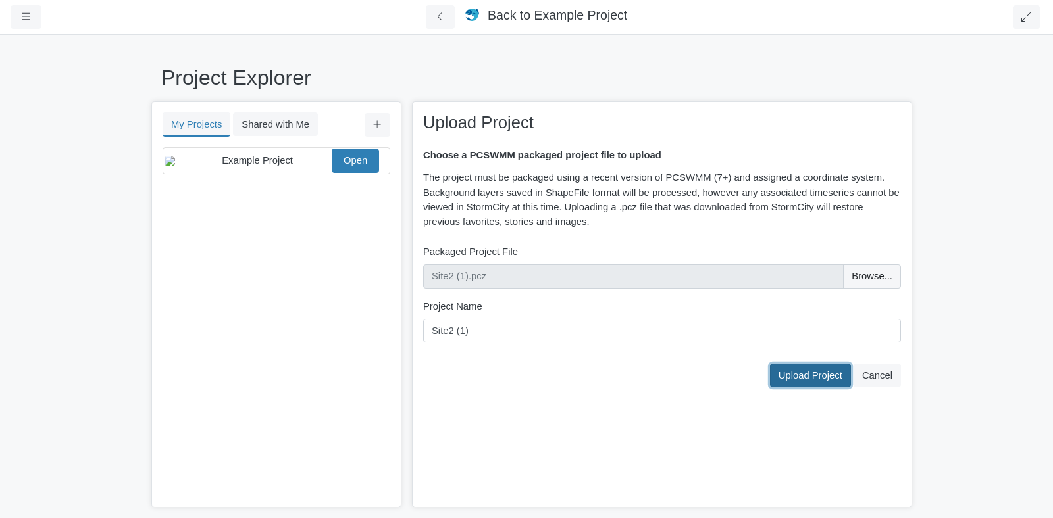
click at [816, 380] on span "Upload Project" at bounding box center [810, 375] width 64 height 11
